Goal: Task Accomplishment & Management: Complete application form

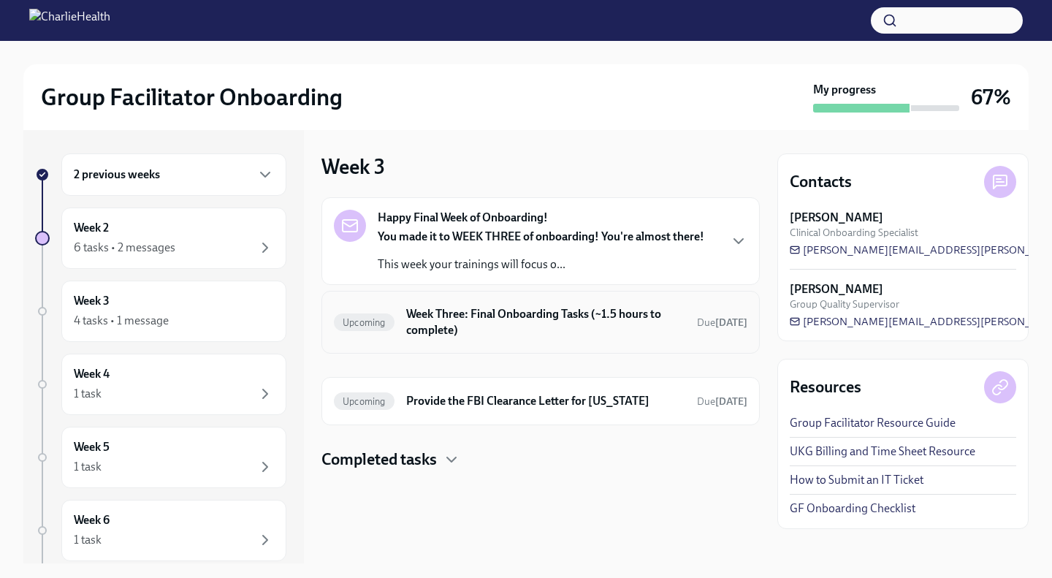
click at [527, 328] on h6 "Week Three: Final Onboarding Tasks (~1.5 hours to complete)" at bounding box center [545, 322] width 279 height 32
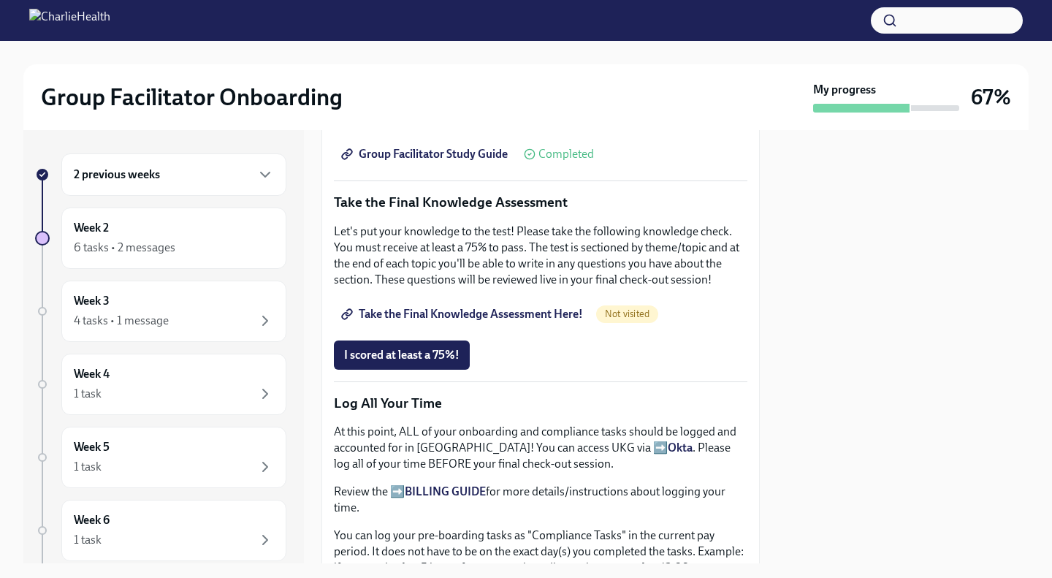
scroll to position [717, 0]
click at [449, 347] on span "I scored at least a 75%!" at bounding box center [401, 354] width 115 height 15
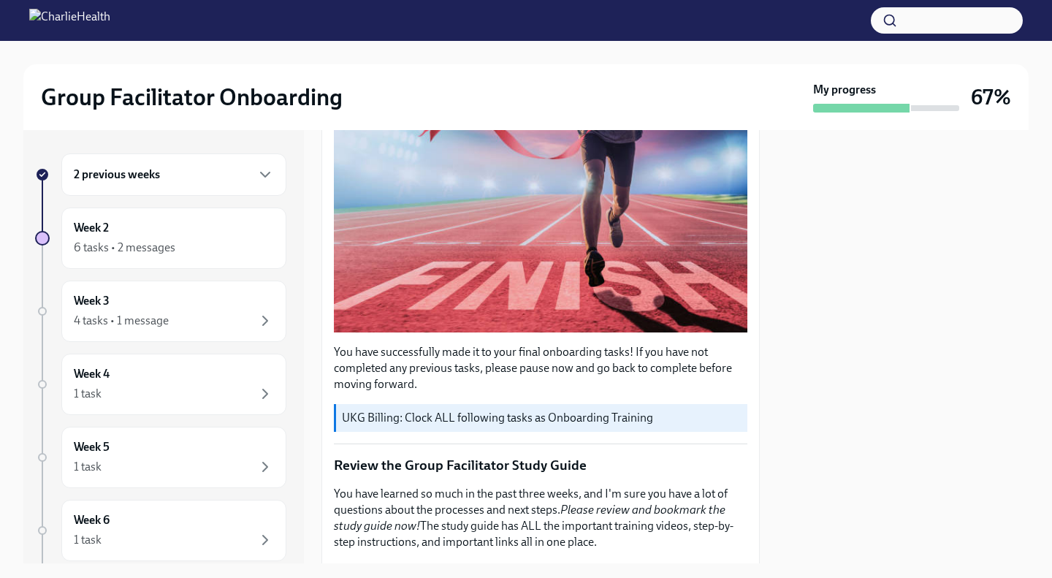
scroll to position [0, 0]
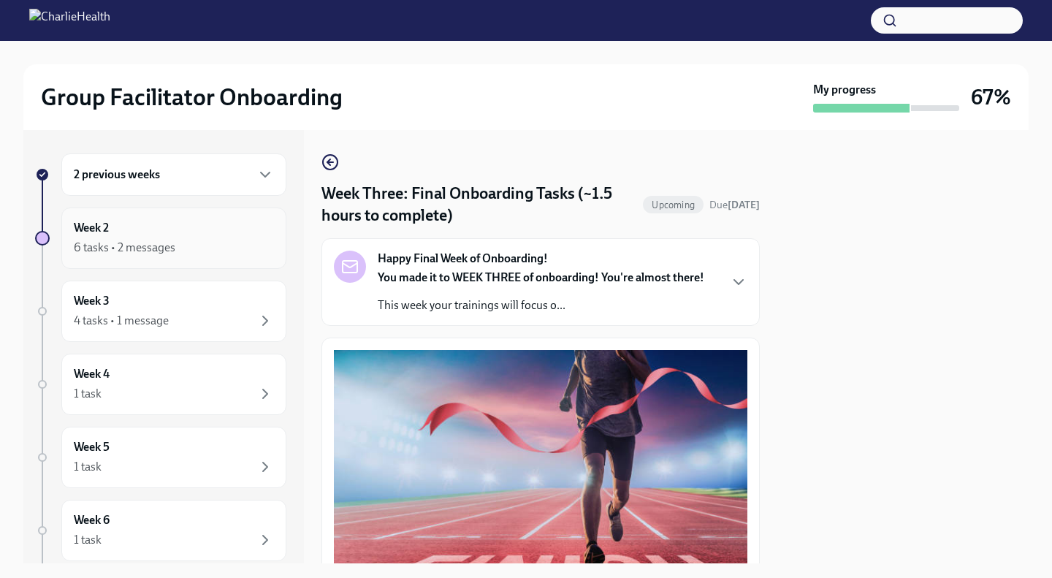
click at [234, 233] on div "Week 2 6 tasks • 2 messages" at bounding box center [174, 238] width 200 height 37
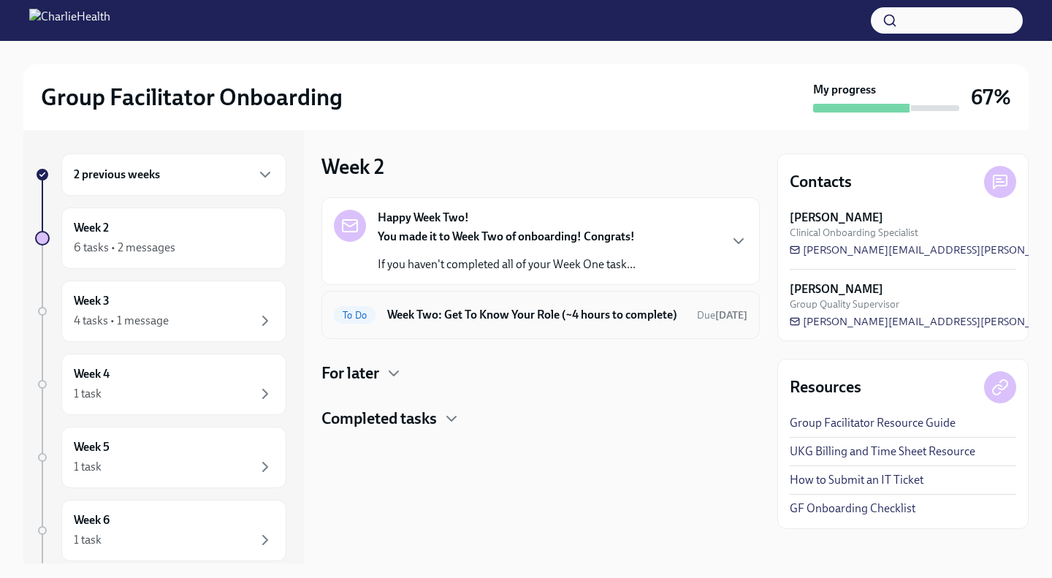
click at [511, 323] on h6 "Week Two: Get To Know Your Role (~4 hours to complete)" at bounding box center [536, 315] width 298 height 16
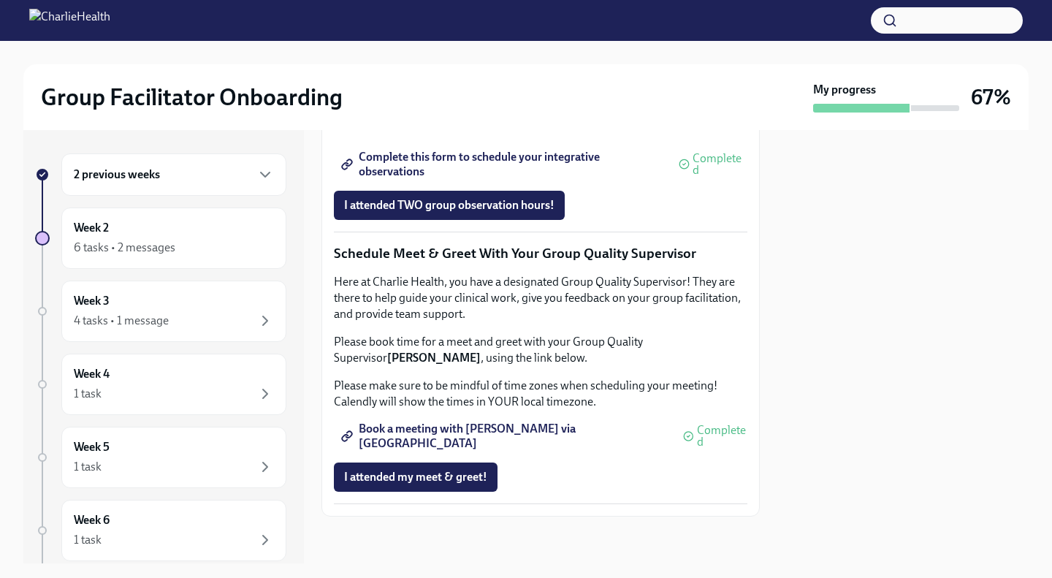
scroll to position [1248, 0]
click at [476, 213] on span "I attended TWO group observation hours!" at bounding box center [449, 205] width 210 height 15
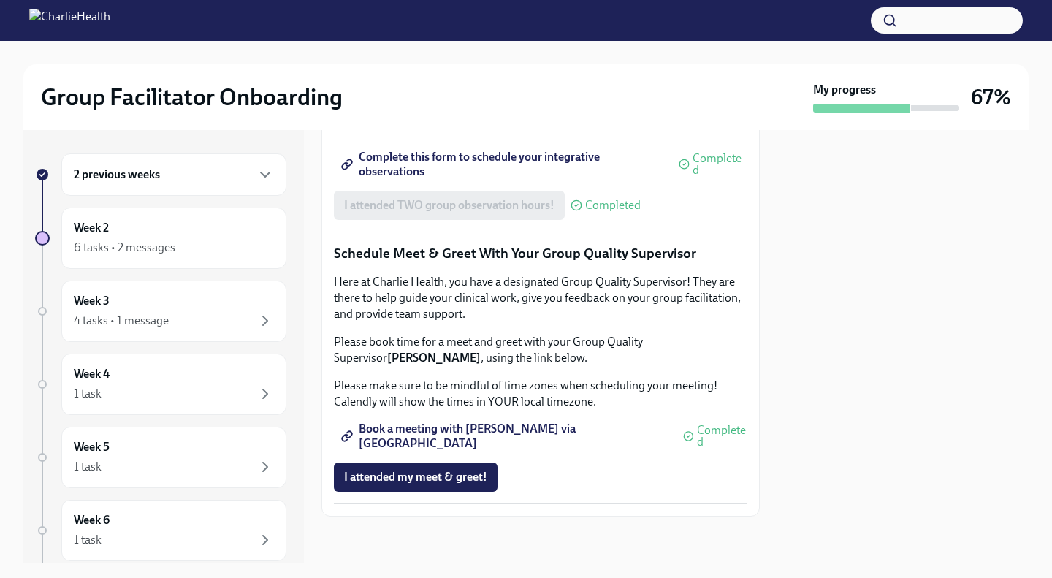
scroll to position [1418, 0]
click at [208, 300] on div "Week 3 4 tasks • 1 message" at bounding box center [174, 311] width 200 height 37
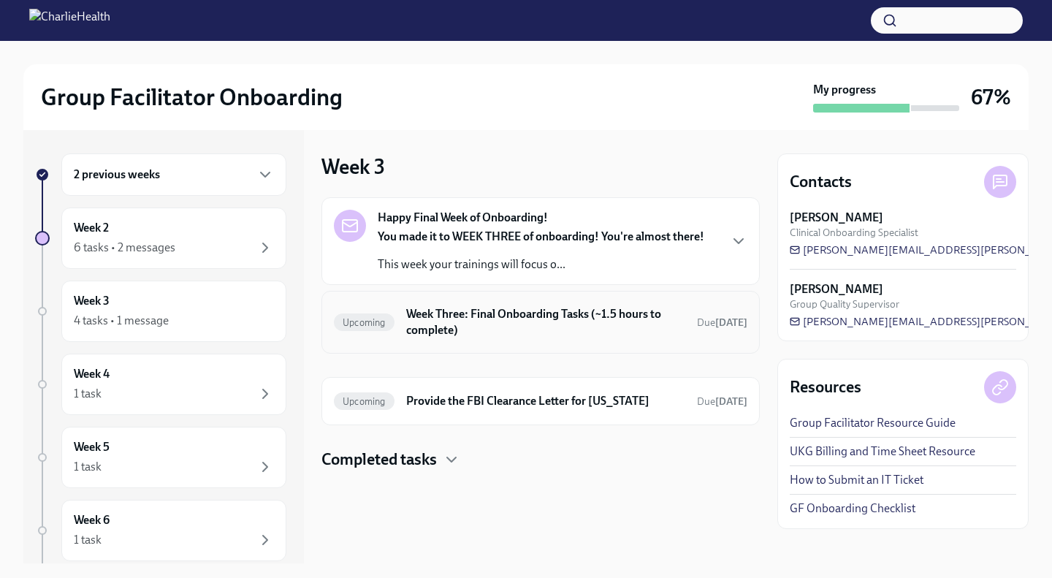
click at [516, 324] on h6 "Week Three: Final Onboarding Tasks (~1.5 hours to complete)" at bounding box center [545, 322] width 279 height 32
